Goal: Information Seeking & Learning: Learn about a topic

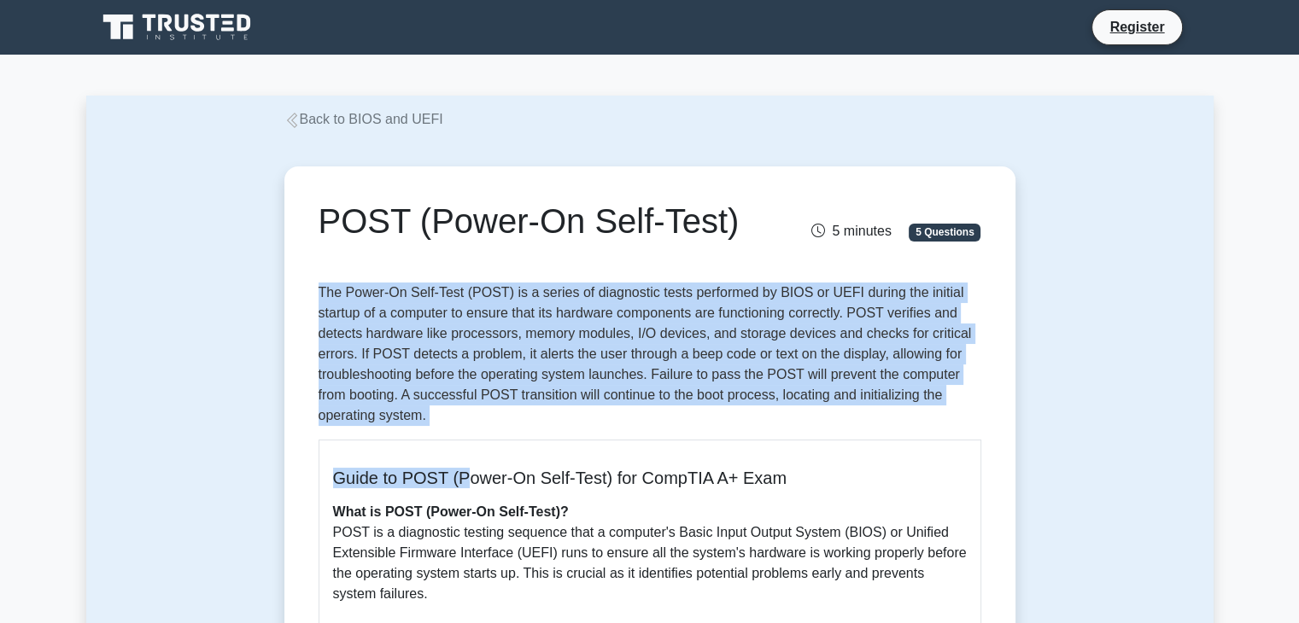
drag, startPoint x: 313, startPoint y: 290, endPoint x: 466, endPoint y: 430, distance: 208.0
click at [478, 415] on p "The Power-On Self-Test (POST) is a series of diagnostic tests performed by BIOS…" at bounding box center [650, 354] width 663 height 143
drag, startPoint x: 448, startPoint y: 415, endPoint x: 293, endPoint y: 298, distance: 194.6
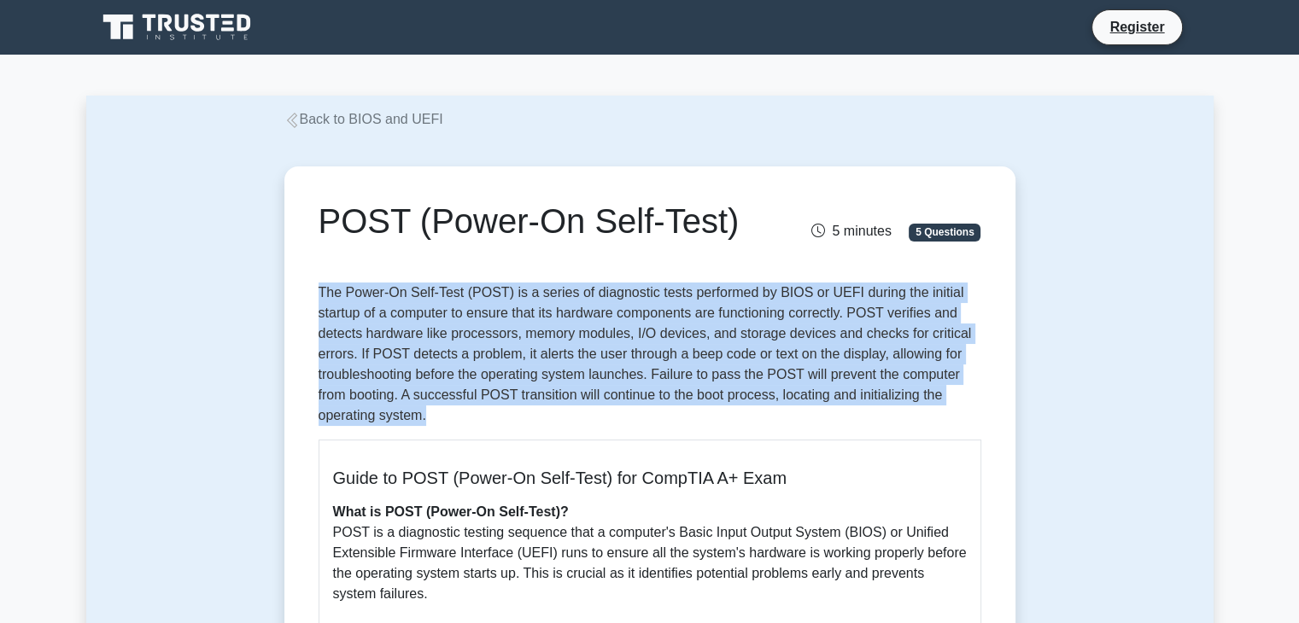
copy p "The Power-On Self-Test (POST) is a series of diagnostic tests performed by BIOS…"
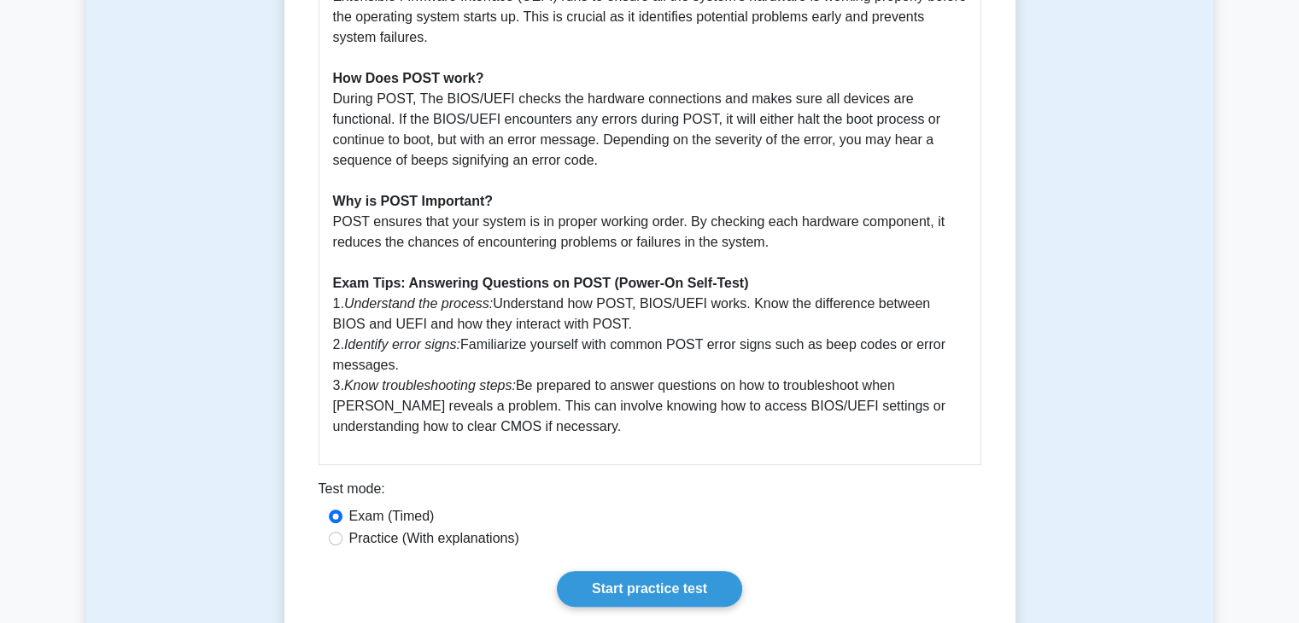
scroll to position [598, 0]
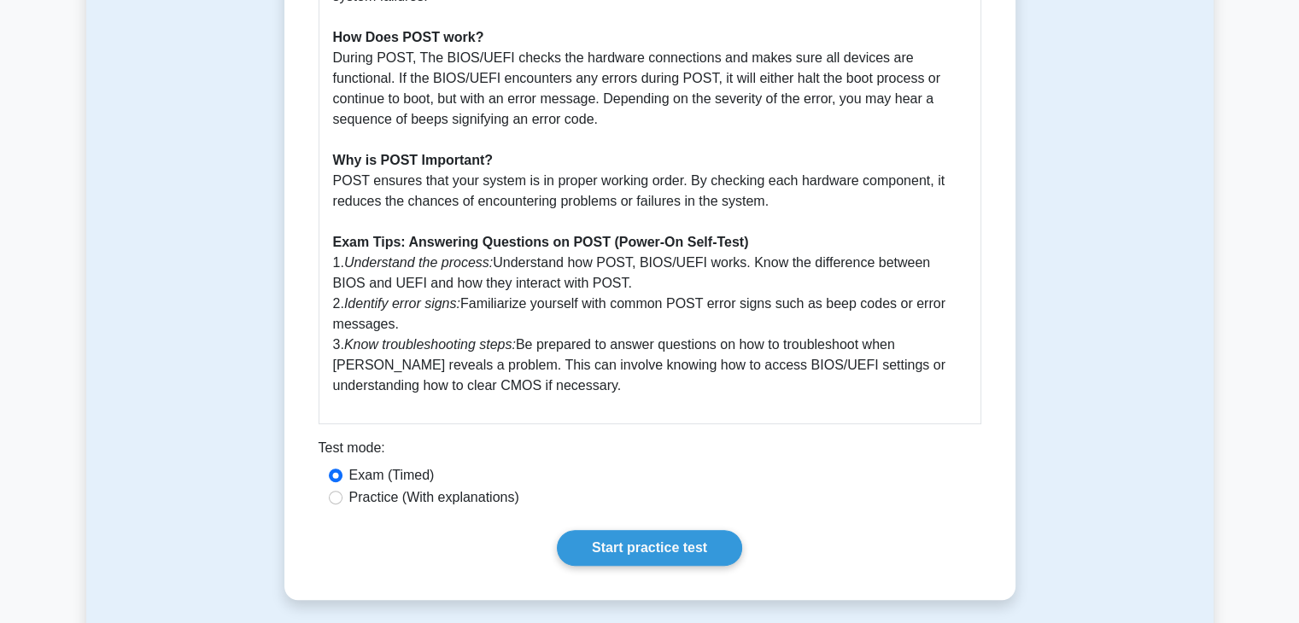
drag, startPoint x: 802, startPoint y: 201, endPoint x: 334, endPoint y: 178, distance: 468.5
click at [334, 178] on p "What is POST (Power-On Self-Test)? POST is a diagnostic testing sequence that a…" at bounding box center [650, 150] width 634 height 492
copy p "POST ensures that your system is in proper working order. By checking each hard…"
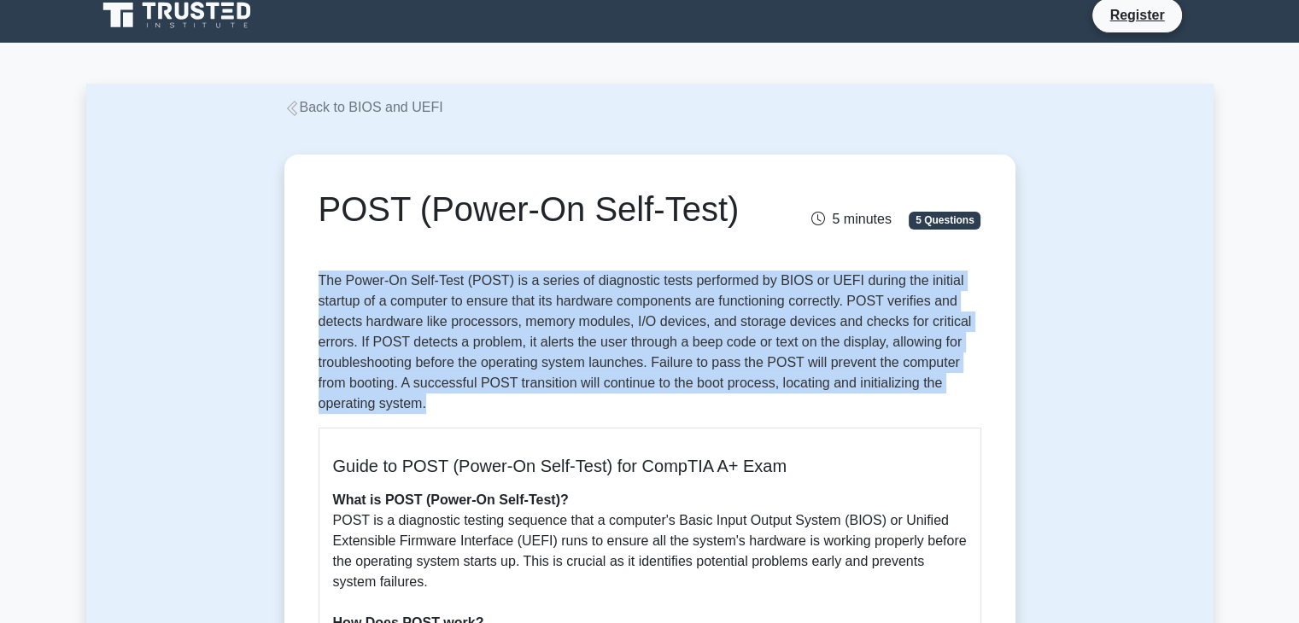
scroll to position [0, 0]
